Goal: Information Seeking & Learning: Understand process/instructions

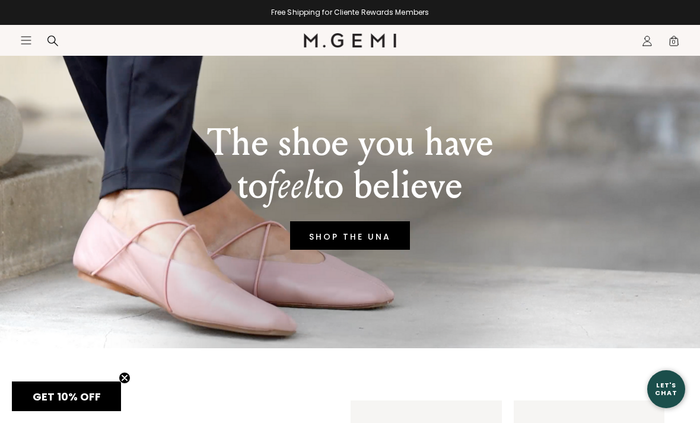
click at [652, 37] on icon "Icons/20x20/profile@2x" at bounding box center [648, 41] width 12 height 12
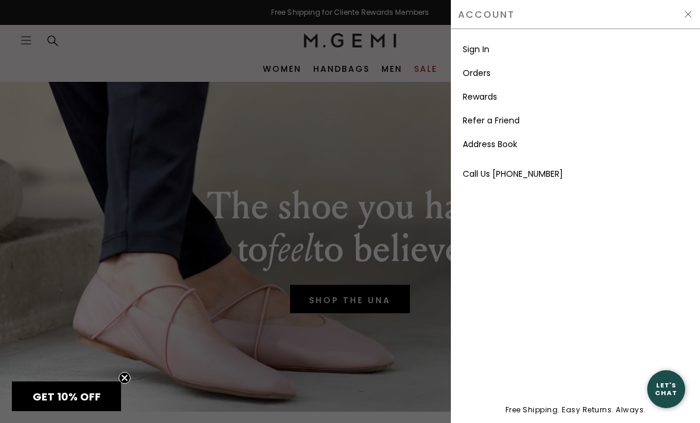
click at [484, 54] on link "Sign In" at bounding box center [476, 49] width 27 height 12
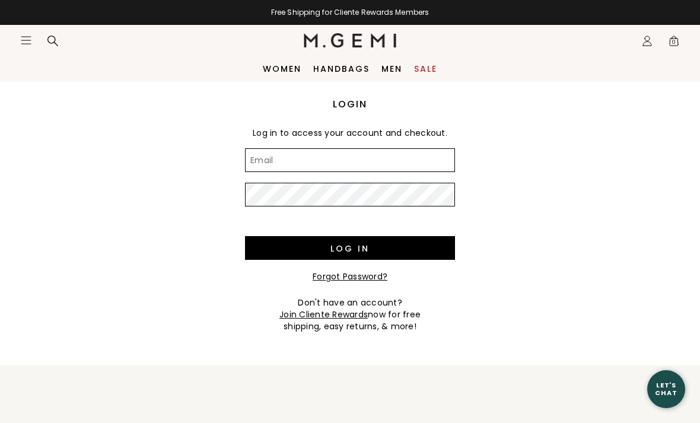
click at [404, 167] on input "Email" at bounding box center [350, 160] width 210 height 24
type input "[EMAIL_ADDRESS][DOMAIN_NAME]"
click at [350, 248] on input "Log in" at bounding box center [350, 248] width 210 height 24
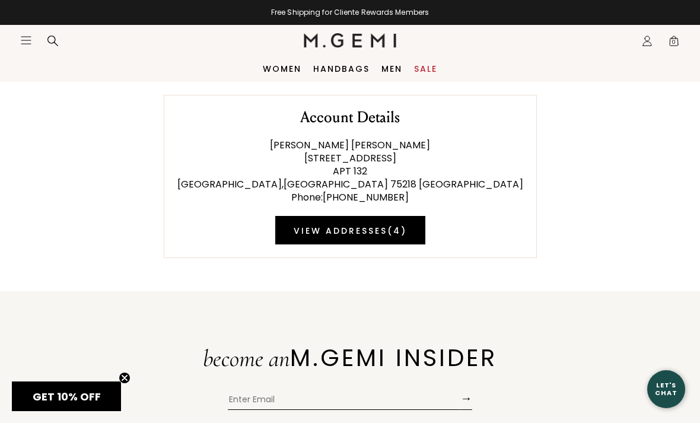
click at [271, 71] on link "Women" at bounding box center [282, 68] width 39 height 9
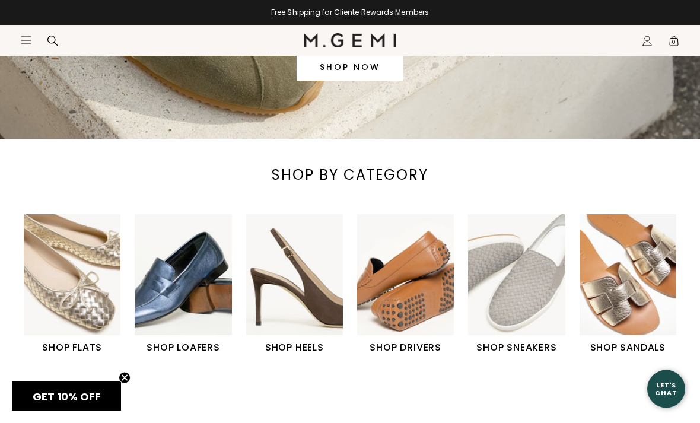
scroll to position [286, 0]
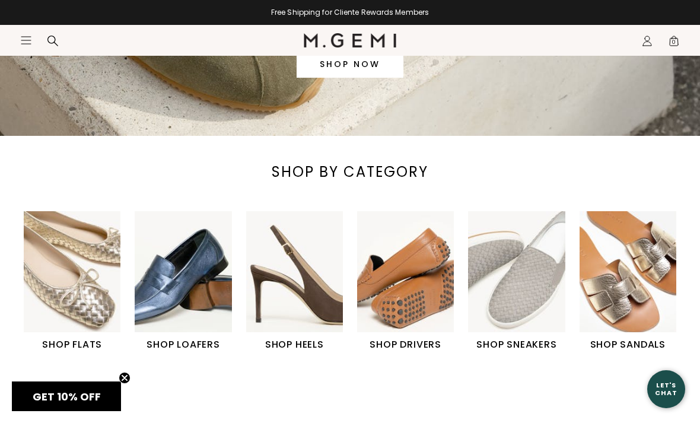
click at [423, 313] on img "4 / 6" at bounding box center [405, 271] width 97 height 121
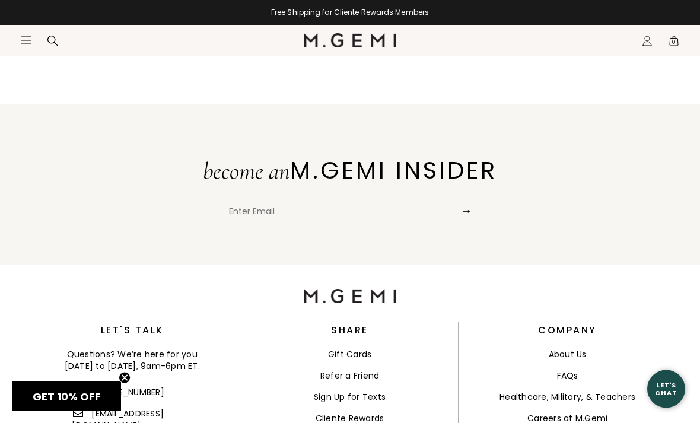
scroll to position [2394, 0]
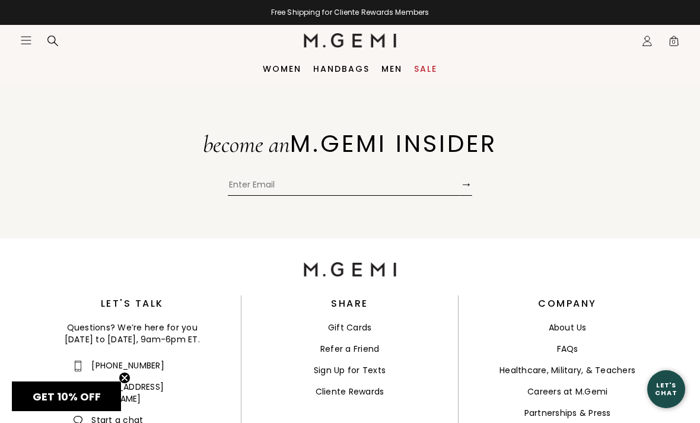
click at [574, 343] on link "FAQs" at bounding box center [567, 349] width 21 height 12
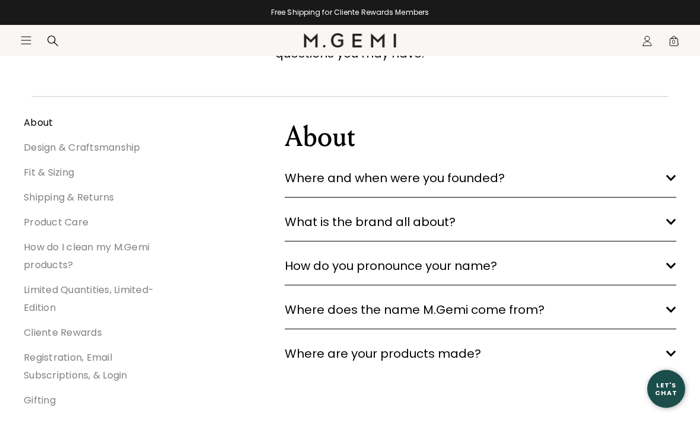
scroll to position [152, 0]
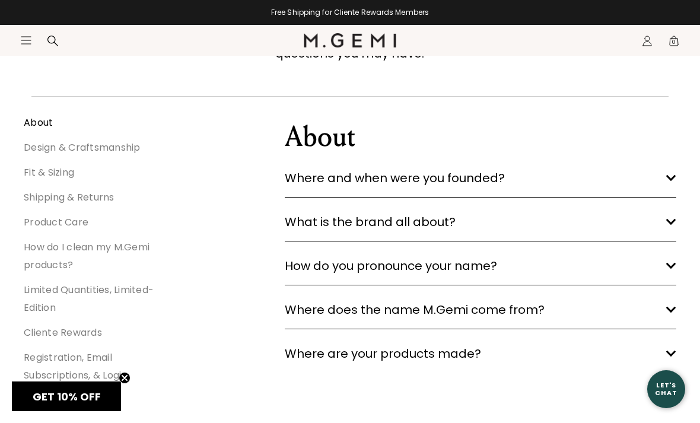
click at [88, 198] on link "Shipping & Returns" at bounding box center [69, 198] width 91 height 14
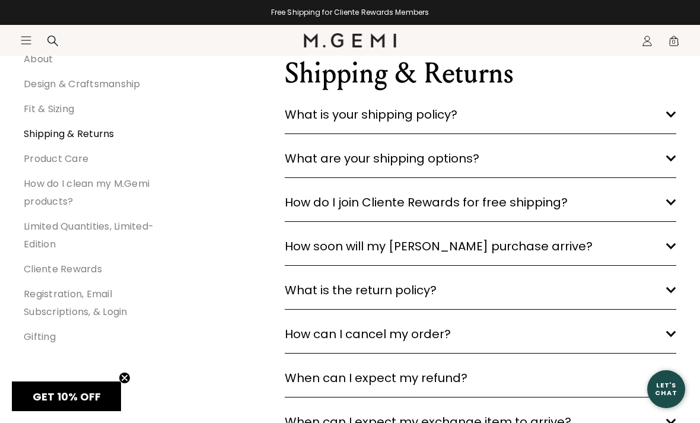
scroll to position [219, 0]
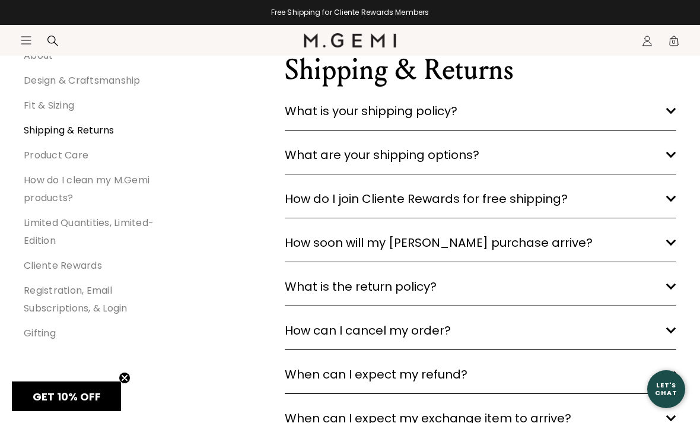
click at [627, 284] on h3 "What is the return policy? arrow down" at bounding box center [481, 286] width 392 height 19
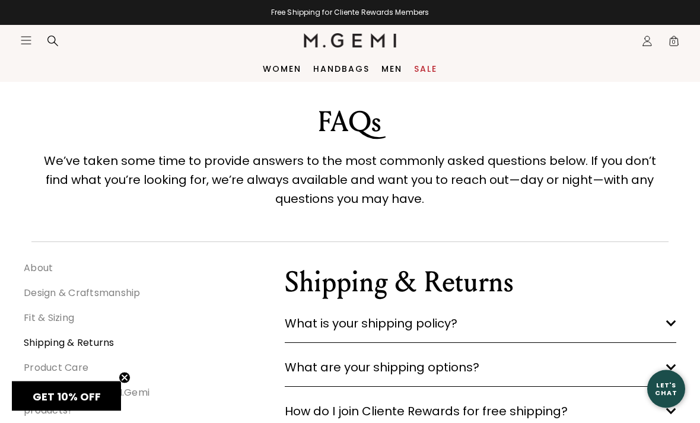
scroll to position [0, 0]
